Goal: Task Accomplishment & Management: Manage account settings

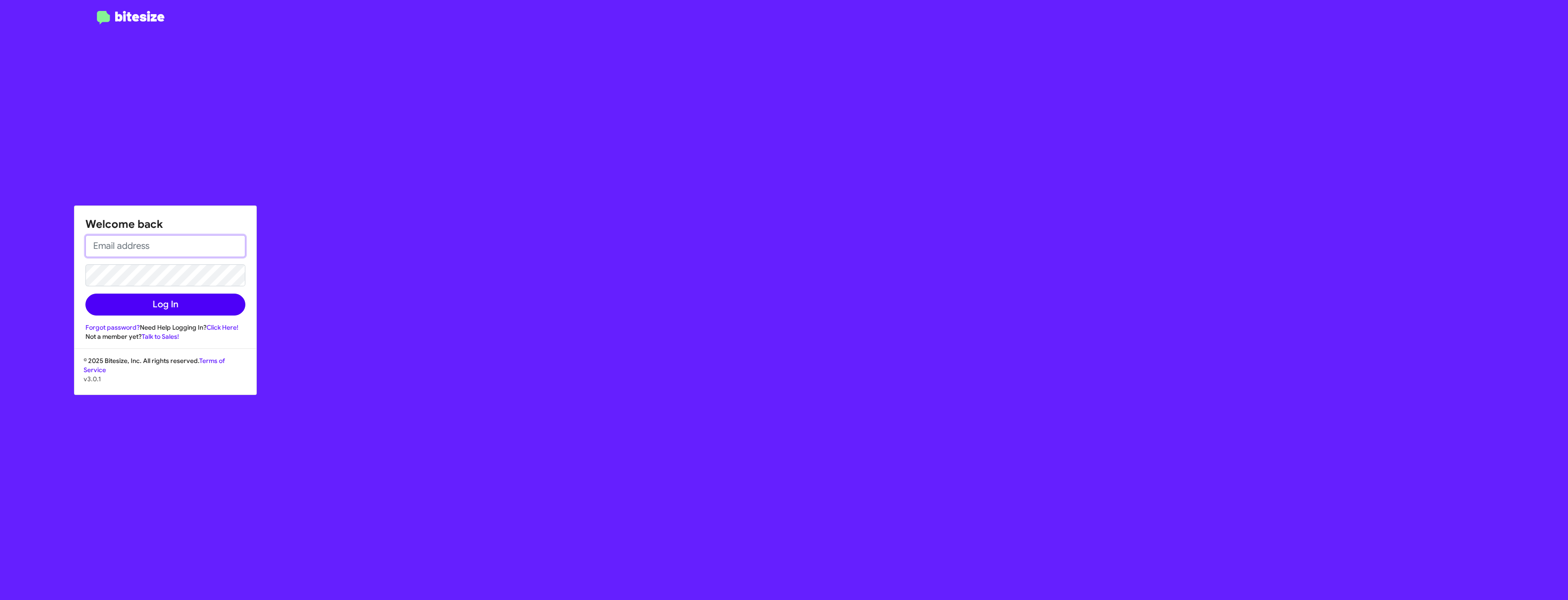
type input "[EMAIL_ADDRESS][DOMAIN_NAME]"
click at [177, 310] on button "Log In" at bounding box center [165, 305] width 160 height 22
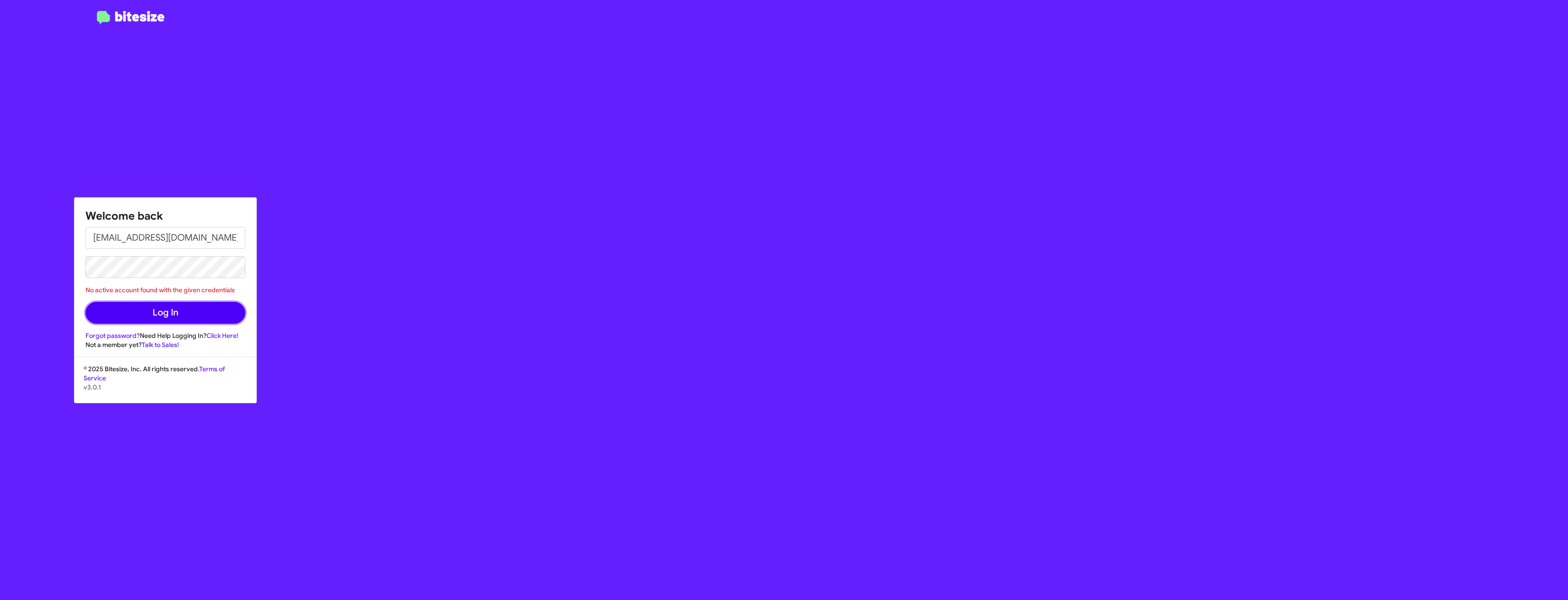
drag, startPoint x: 144, startPoint y: 313, endPoint x: 177, endPoint y: 366, distance: 62.4
click at [144, 313] on button "Log In" at bounding box center [165, 313] width 160 height 22
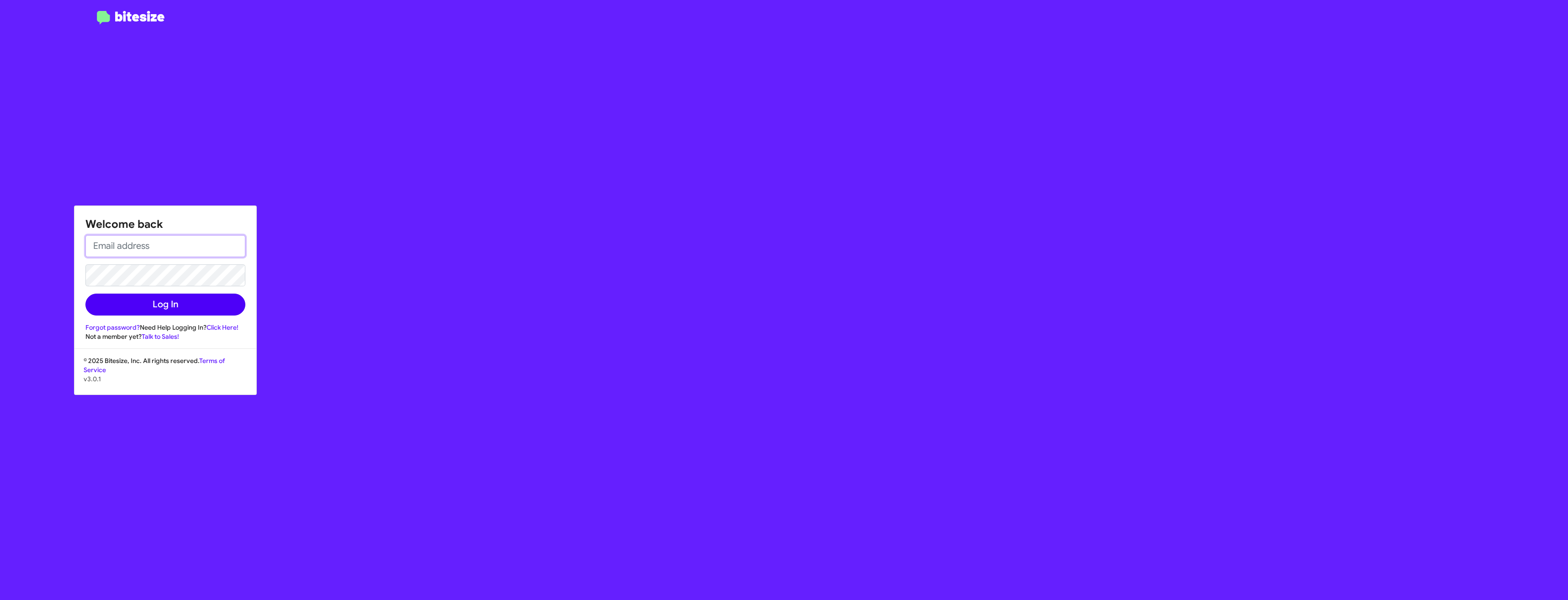
type input "[EMAIL_ADDRESS][DOMAIN_NAME]"
click at [145, 299] on button "Log In" at bounding box center [165, 305] width 160 height 22
type input "[EMAIL_ADDRESS][DOMAIN_NAME]"
click at [181, 313] on button "Log In" at bounding box center [165, 305] width 160 height 22
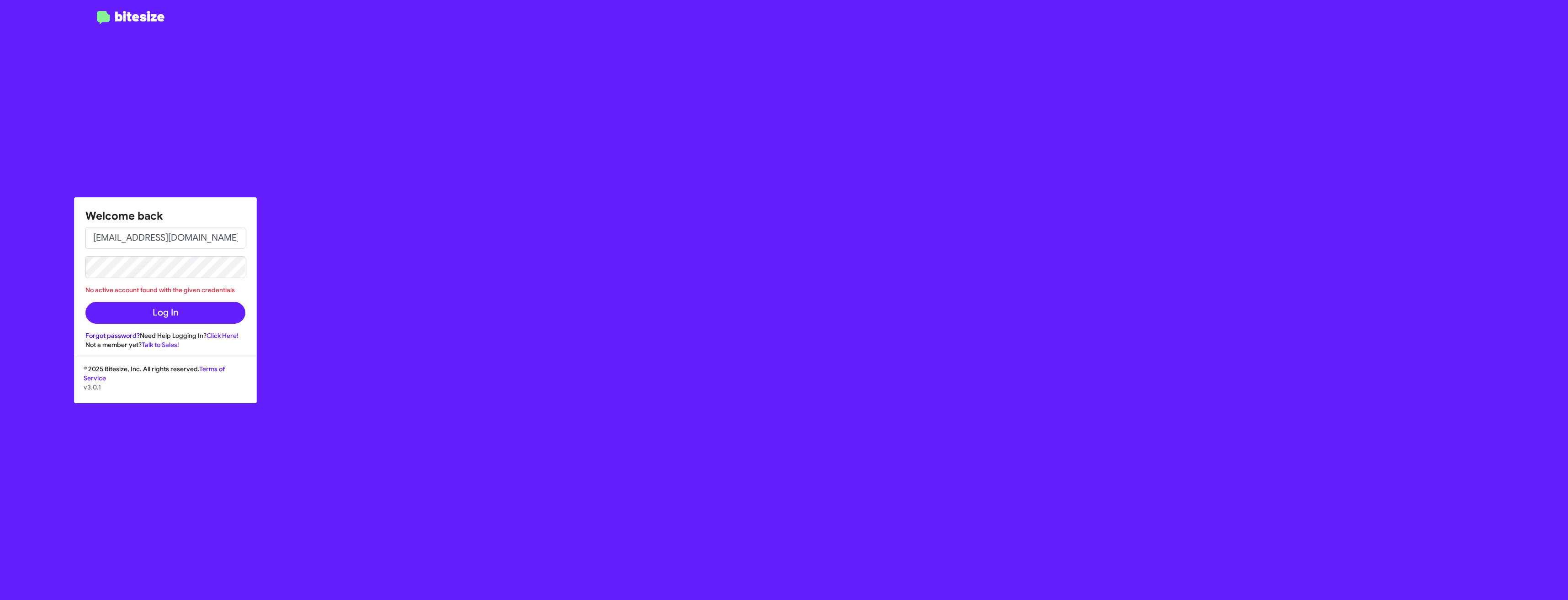
click at [110, 333] on link "Forgot password?" at bounding box center [112, 336] width 54 height 9
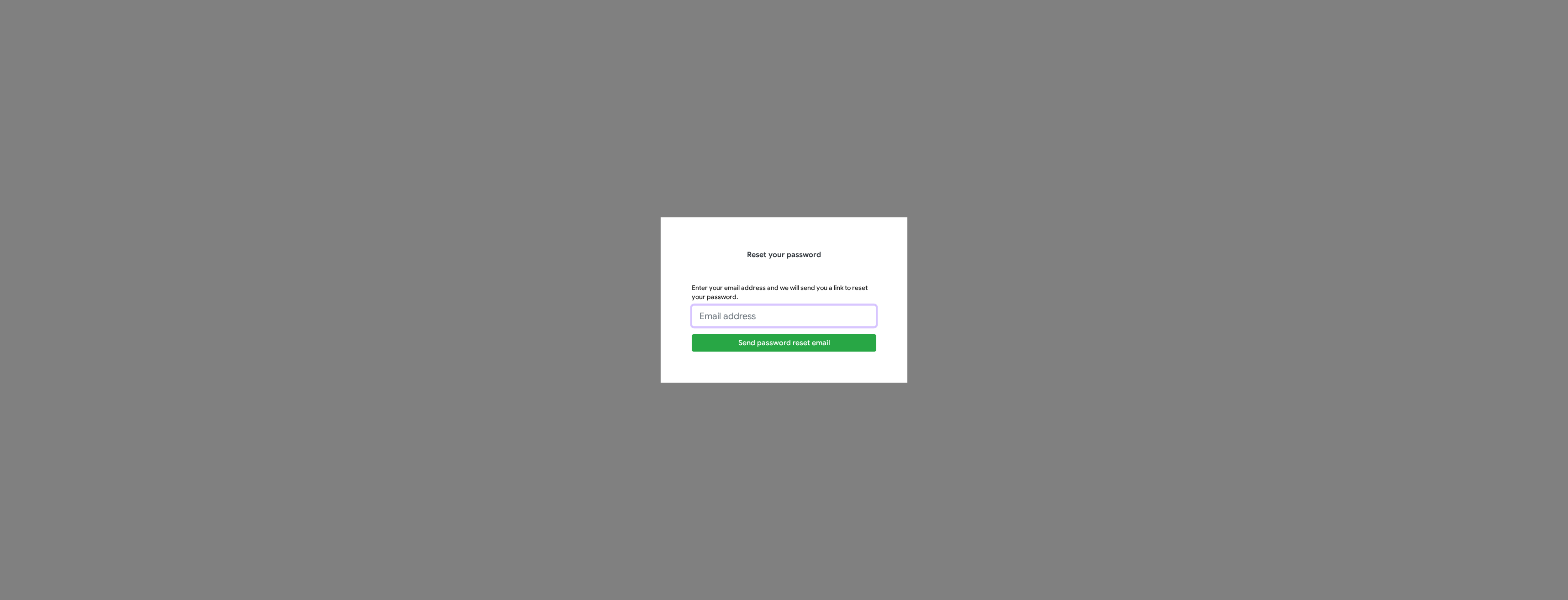
click at [719, 318] on input "Enter your email address and we will send you a link to reset your password." at bounding box center [783, 316] width 184 height 22
type input "NATHANMYLER@TOYOTAMARIN.COM"
click at [770, 346] on button "Send password reset email" at bounding box center [783, 343] width 184 height 18
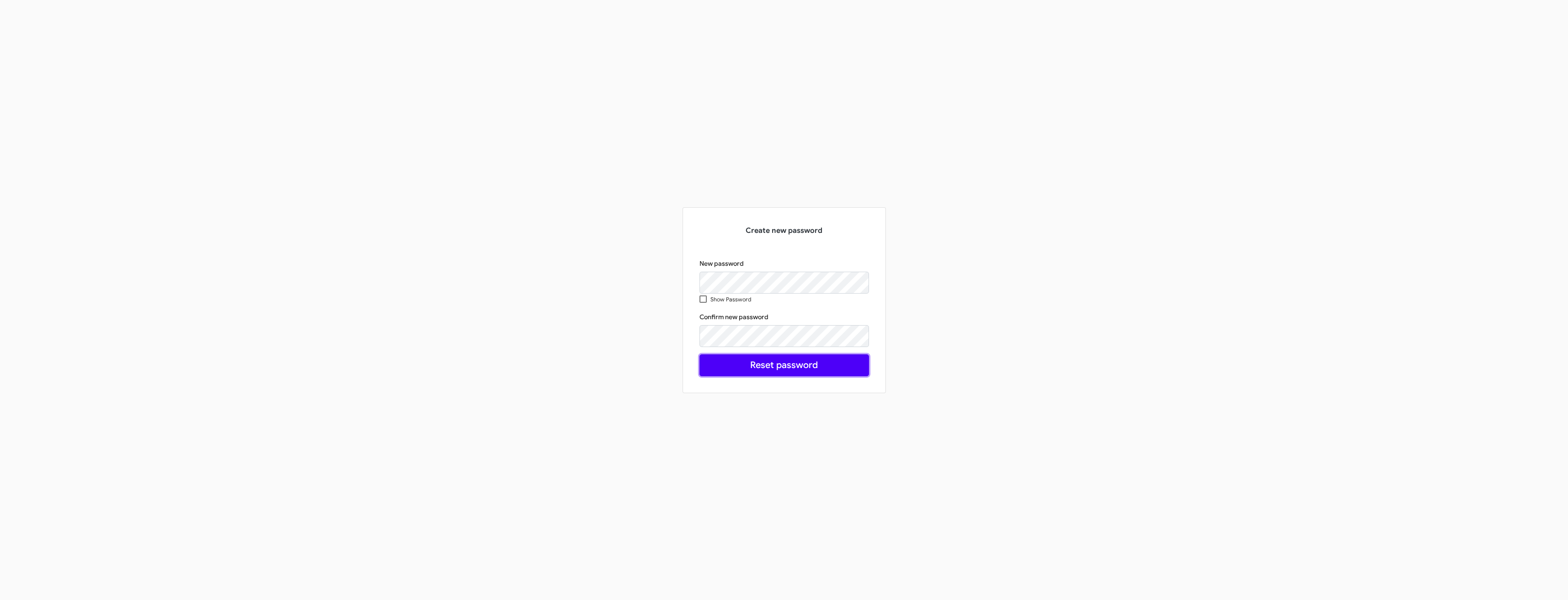
click at [754, 375] on button "Reset password" at bounding box center [784, 365] width 169 height 22
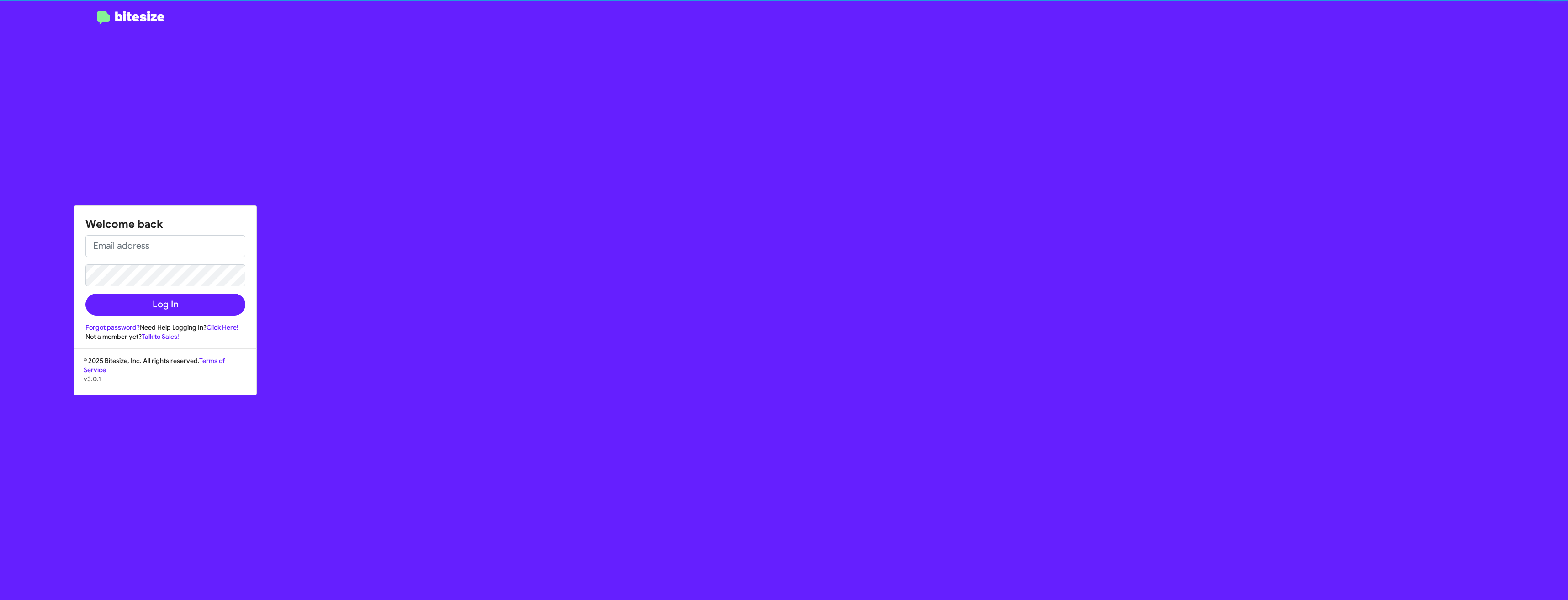
click at [816, 365] on div "Welcome back Log In Forgot password? Need Help Logging In? Click Here! Not a me…" at bounding box center [914, 300] width 1307 height 600
type input "[EMAIL_ADDRESS][DOMAIN_NAME]"
click at [203, 309] on button "Log In" at bounding box center [165, 305] width 160 height 22
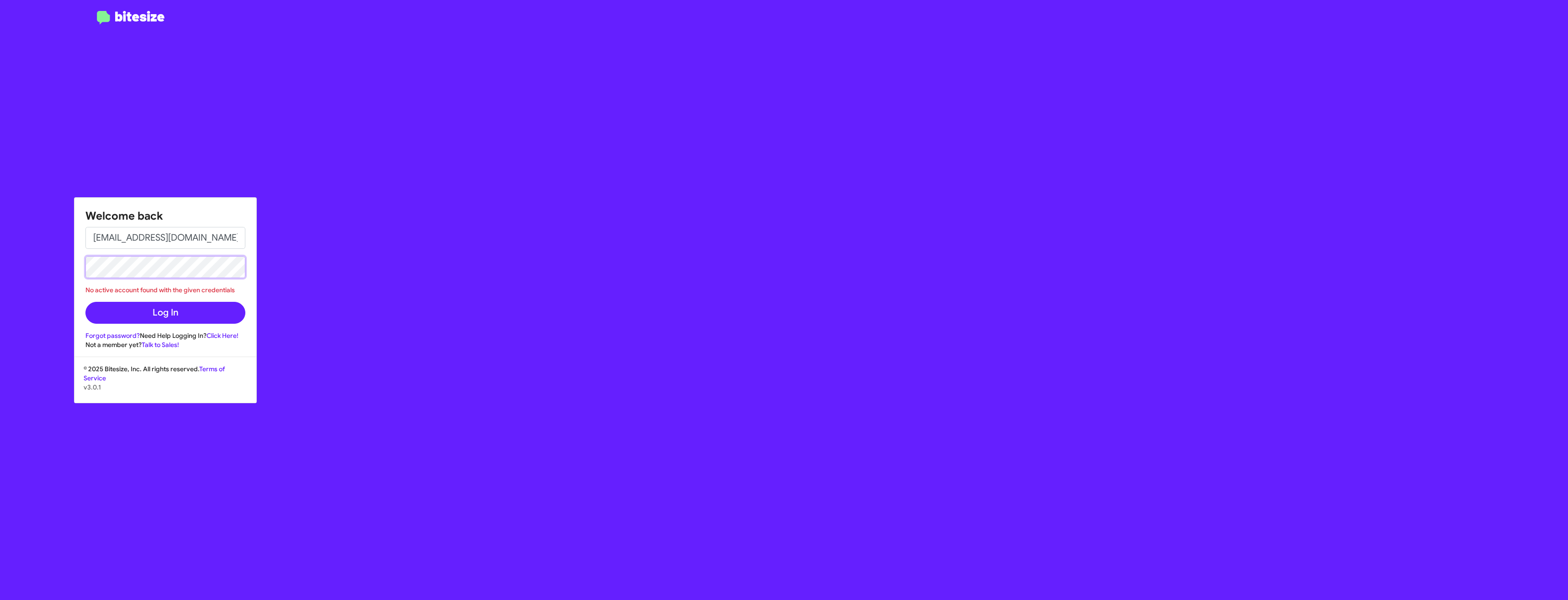
click at [85, 302] on button "Log In" at bounding box center [165, 313] width 160 height 22
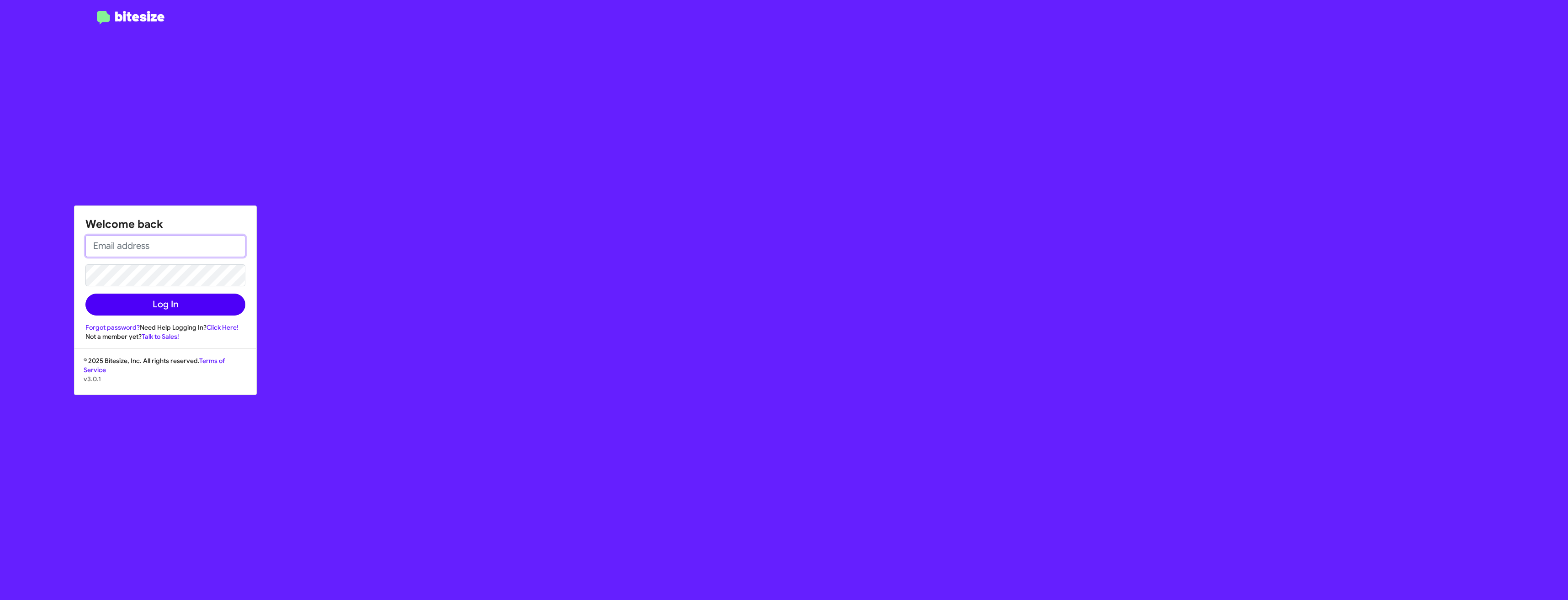
type input "[EMAIL_ADDRESS][DOMAIN_NAME]"
click at [128, 296] on button "Log In" at bounding box center [165, 305] width 160 height 22
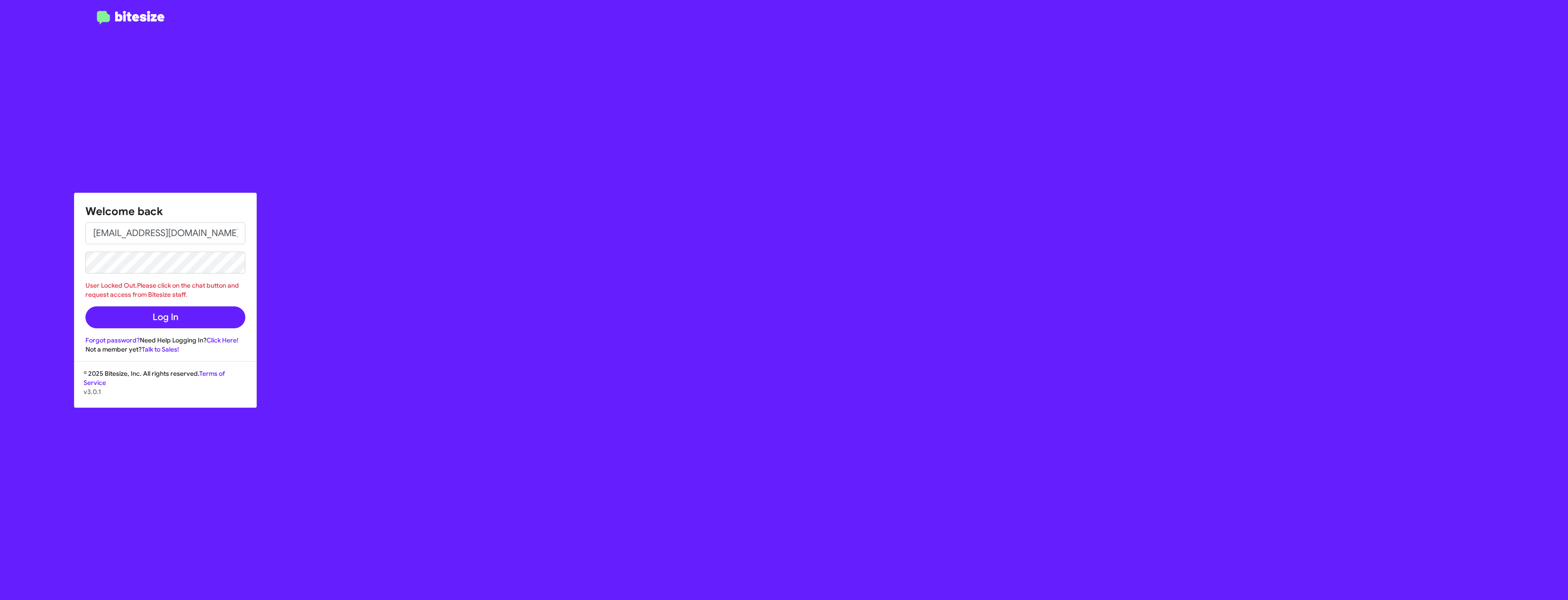
click at [504, 246] on div "Welcome back [PERSON_NAME][EMAIL_ADDRESS][DOMAIN_NAME] User Locked Out.Please c…" at bounding box center [914, 300] width 1307 height 600
drag, startPoint x: 598, startPoint y: 339, endPoint x: 525, endPoint y: 341, distance: 73.0
click at [597, 339] on div "Welcome back [PERSON_NAME][EMAIL_ADDRESS][DOMAIN_NAME] User Locked Out.Please c…" at bounding box center [914, 300] width 1307 height 600
